Goal: Find specific page/section: Find specific page/section

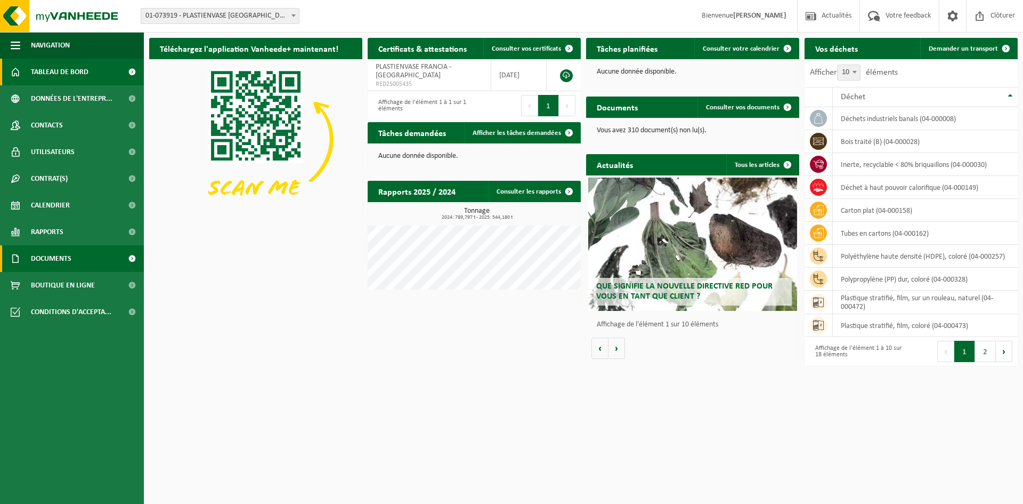
click at [50, 258] on span "Documents" at bounding box center [51, 258] width 40 height 27
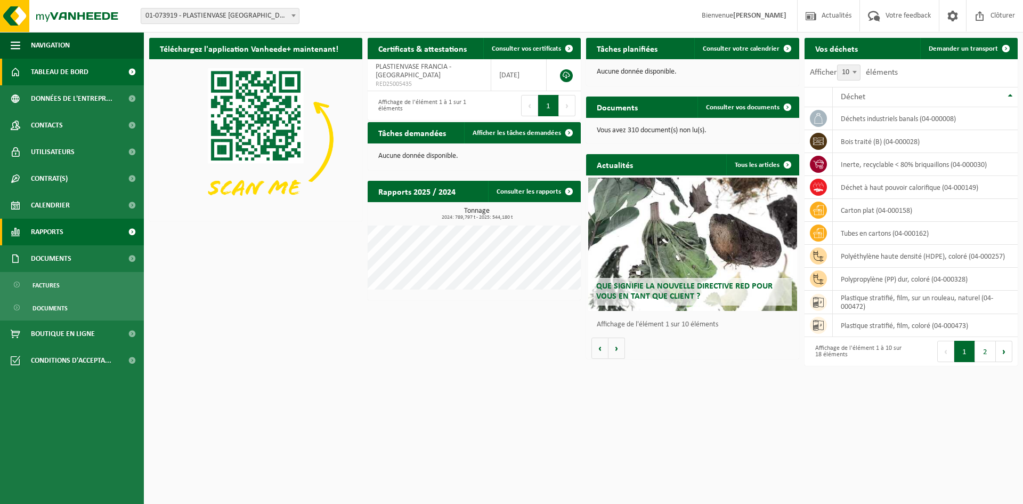
click at [52, 233] on span "Rapports" at bounding box center [47, 231] width 33 height 27
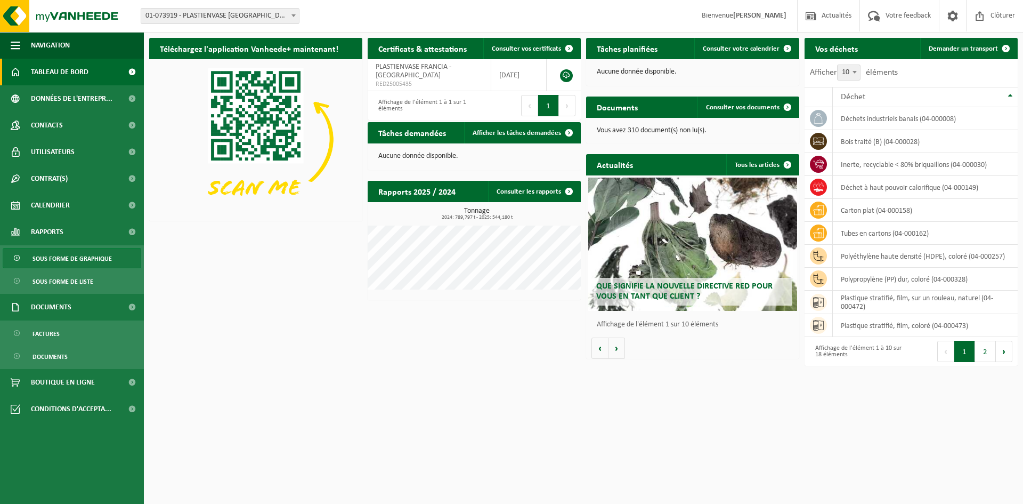
click at [54, 255] on span "Sous forme de graphique" at bounding box center [72, 258] width 79 height 20
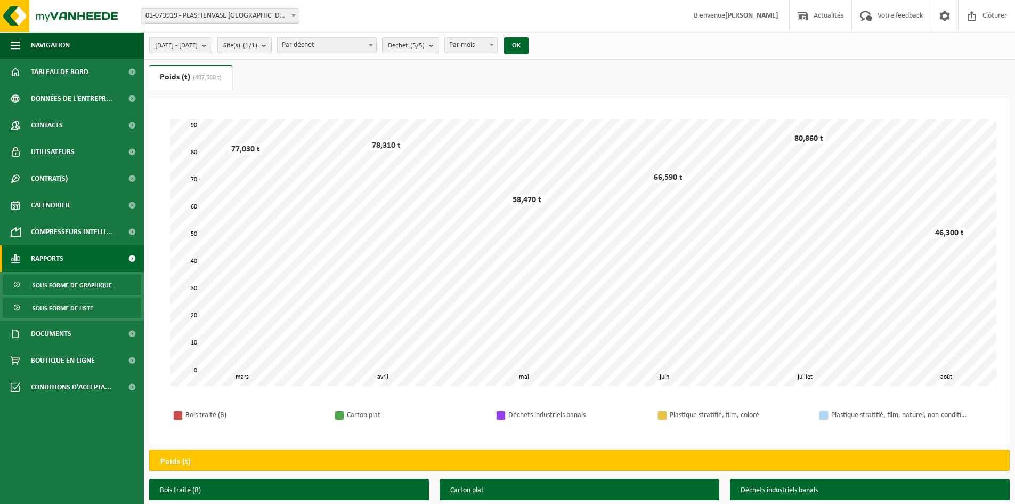
click at [50, 307] on span "Sous forme de liste" at bounding box center [63, 308] width 61 height 20
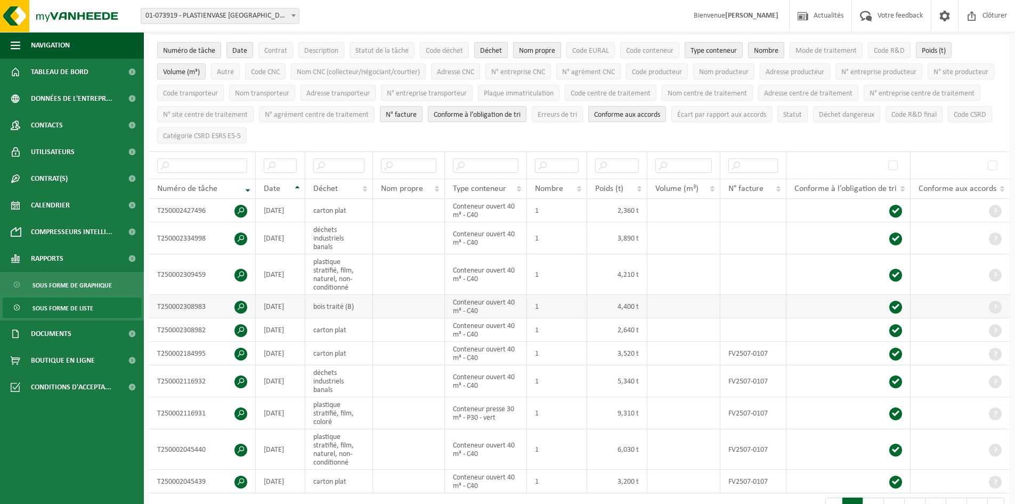
scroll to position [107, 0]
